Goal: Browse casually

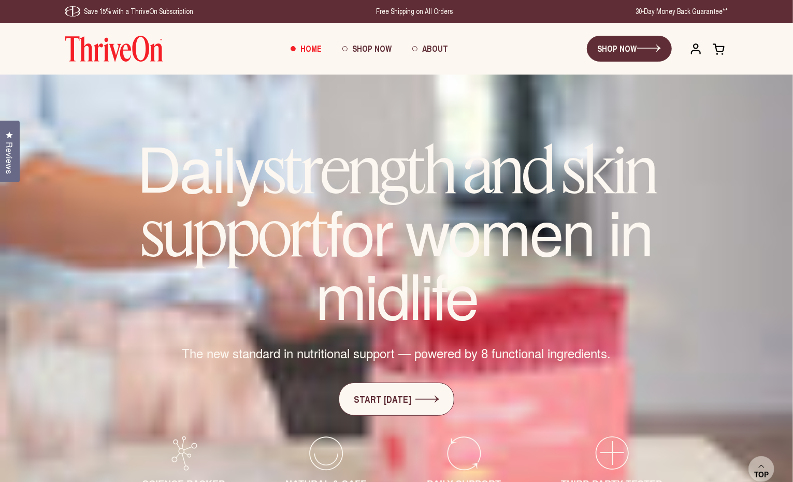
click at [761, 244] on div "Daily strength and skin support for women in midlife The new standard in nutrit…" at bounding box center [396, 314] width 793 height 478
drag, startPoint x: 623, startPoint y: 106, endPoint x: 614, endPoint y: 110, distance: 10.2
